Goal: Task Accomplishment & Management: Manage account settings

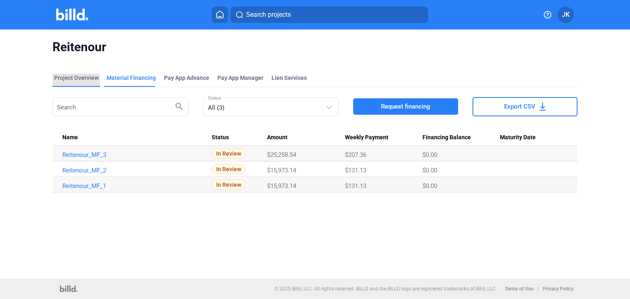
click at [74, 77] on div "Project Overview" at bounding box center [76, 78] width 44 height 8
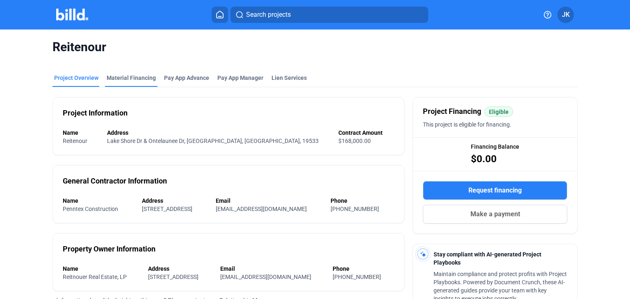
click at [125, 79] on div "Material Financing" at bounding box center [131, 78] width 49 height 8
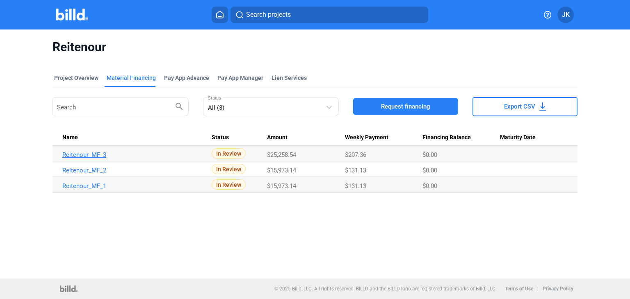
click at [90, 155] on link "Reitenour_MF_3" at bounding box center [133, 154] width 142 height 7
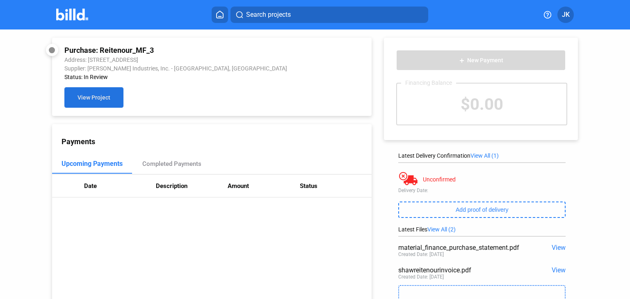
click at [104, 102] on button "View Project" at bounding box center [93, 97] width 59 height 20
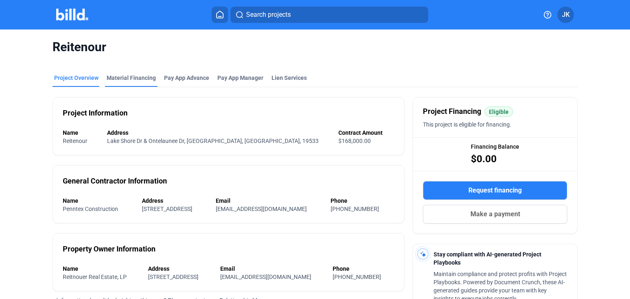
click at [117, 80] on div "Material Financing" at bounding box center [131, 78] width 49 height 8
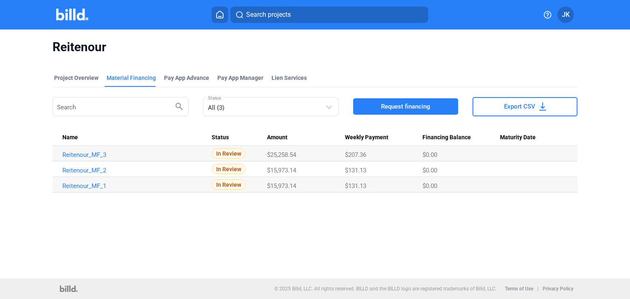
drag, startPoint x: 629, startPoint y: 110, endPoint x: 628, endPoint y: 117, distance: 6.7
click at [628, 117] on div "Reitenour Project Overview Material Financing Pay App Advance Pay App Manager L…" at bounding box center [315, 154] width 630 height 249
click at [562, 17] on span "JK" at bounding box center [566, 15] width 8 height 10
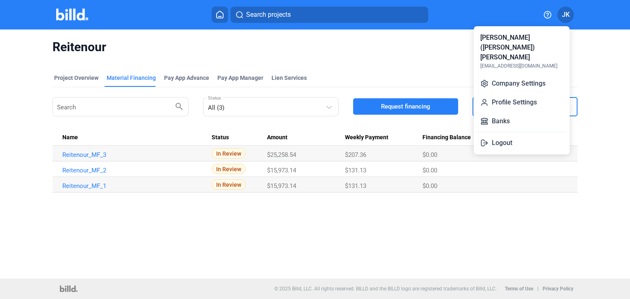
click at [69, 14] on div at bounding box center [315, 149] width 630 height 299
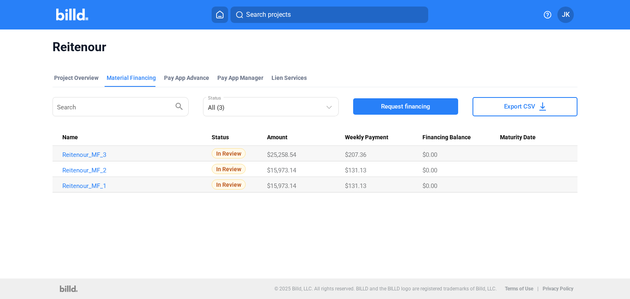
click at [75, 18] on img at bounding box center [72, 15] width 32 height 12
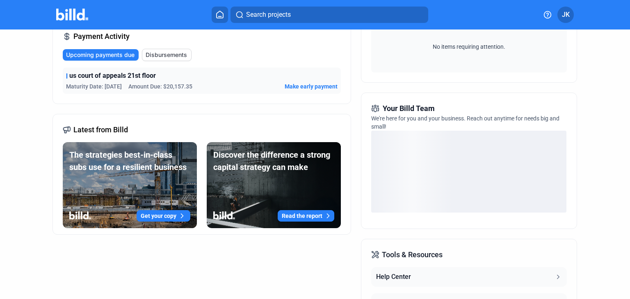
scroll to position [16, 0]
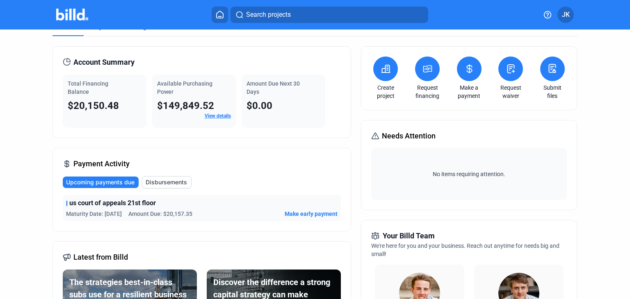
click at [71, 14] on img at bounding box center [72, 15] width 32 height 12
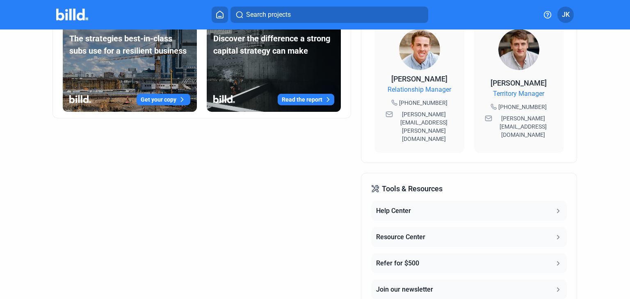
scroll to position [0, 0]
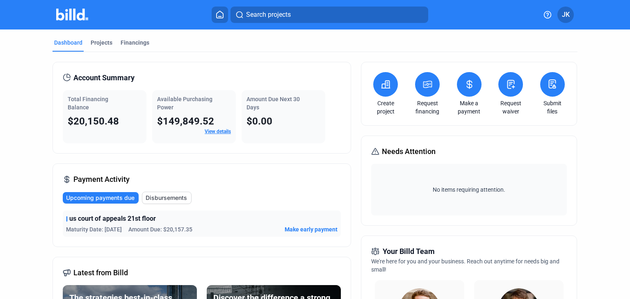
click at [61, 14] on img at bounding box center [72, 15] width 32 height 12
click at [91, 46] on div "Projects" at bounding box center [102, 43] width 22 height 8
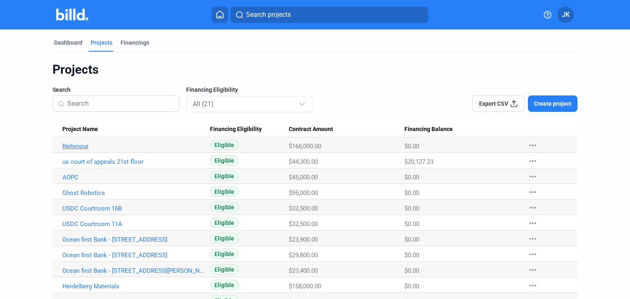
click at [77, 143] on link "Reitenour" at bounding box center [133, 146] width 142 height 7
